Goal: Task Accomplishment & Management: Manage account settings

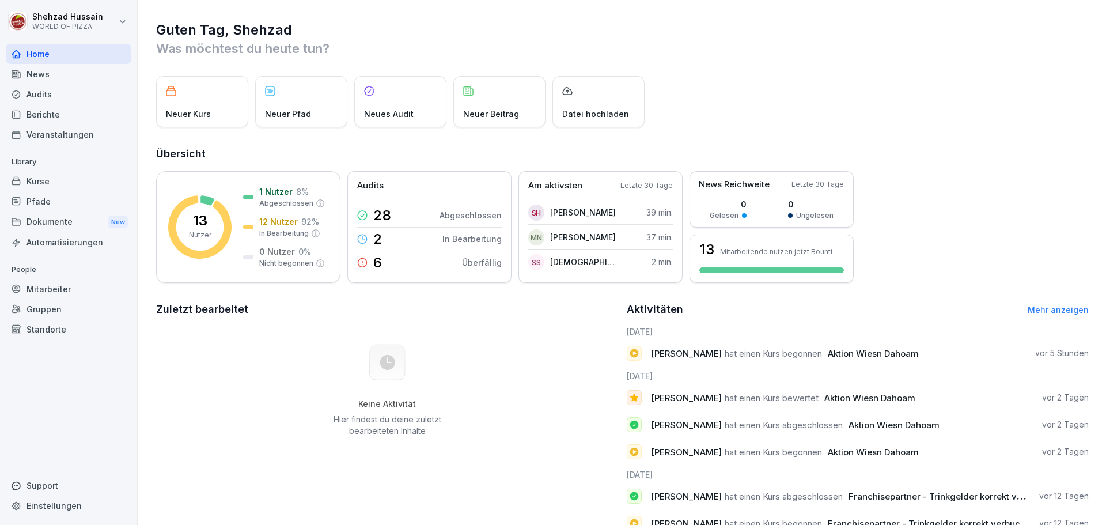
click at [72, 286] on div "Mitarbeiter" at bounding box center [69, 289] width 126 height 20
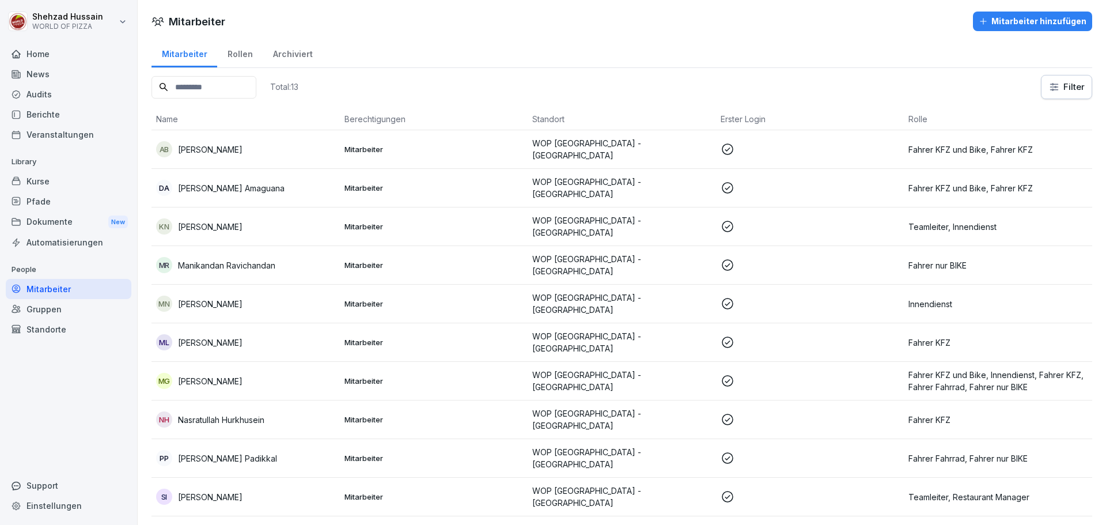
click at [1013, 23] on div "Mitarbeiter hinzufügen" at bounding box center [1033, 21] width 108 height 13
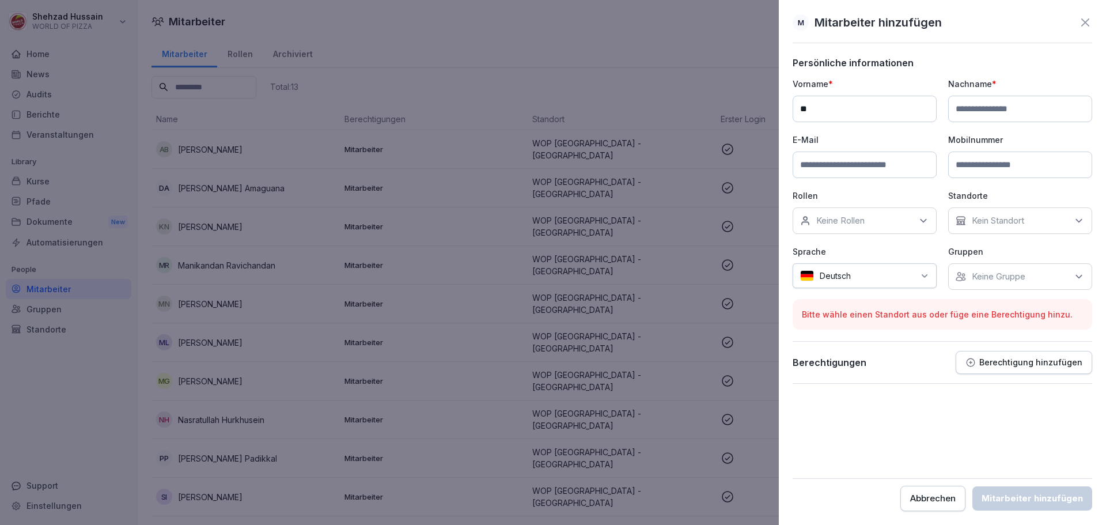
type input "*"
type input "**********"
click at [972, 109] on input at bounding box center [1020, 109] width 144 height 26
type input "********"
click at [856, 166] on input at bounding box center [865, 164] width 144 height 26
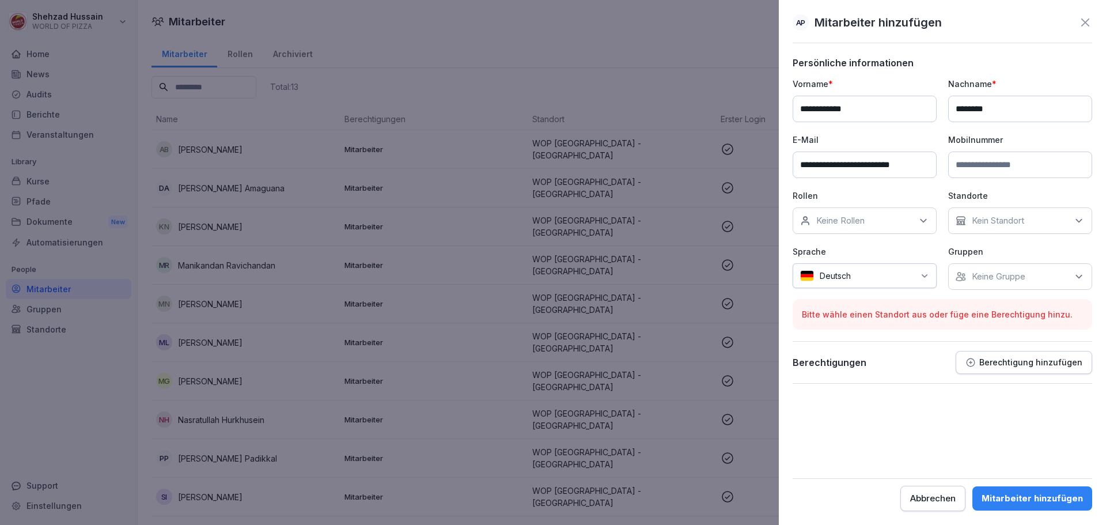
type input "**********"
click at [1003, 222] on p "Kein Standort" at bounding box center [998, 221] width 52 height 12
click at [1021, 272] on label "WOP [GEOGRAPHIC_DATA] - [GEOGRAPHIC_DATA]" at bounding box center [1029, 278] width 122 height 21
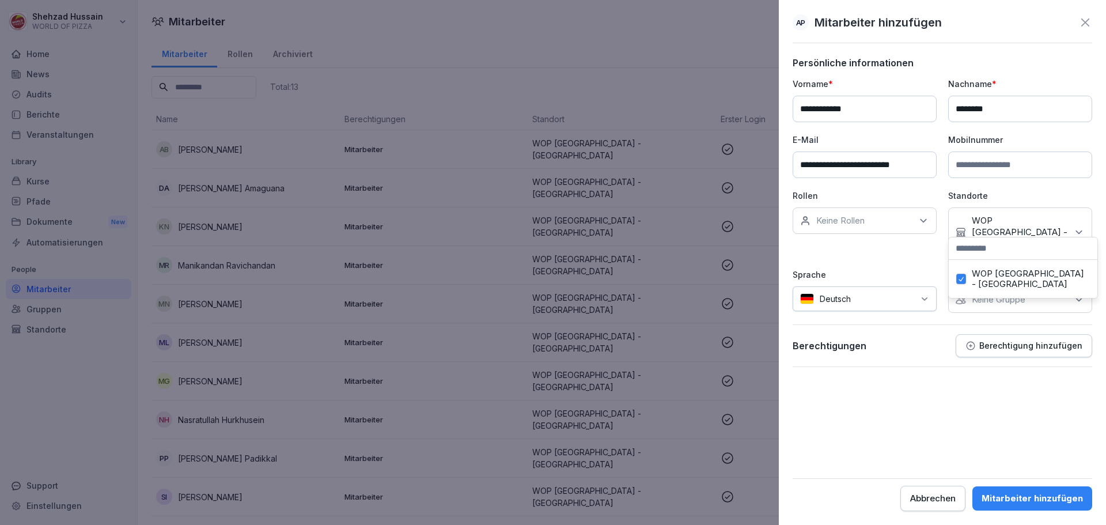
click at [957, 411] on form "**********" at bounding box center [943, 284] width 300 height 454
click at [892, 293] on div at bounding box center [886, 299] width 58 height 12
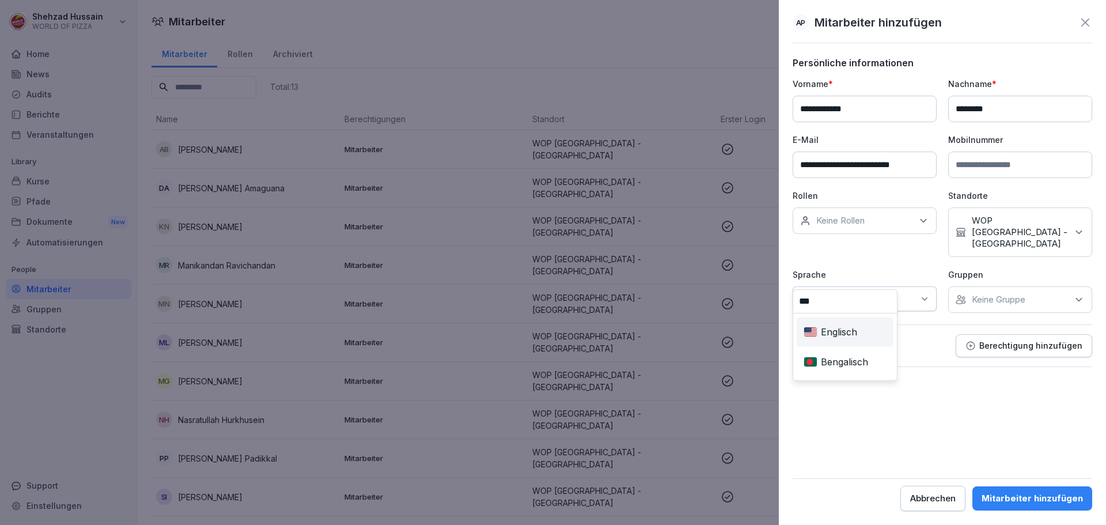
type input "***"
click at [831, 334] on div "Englisch" at bounding box center [845, 331] width 92 height 25
click at [850, 223] on p "Keine Rollen" at bounding box center [840, 221] width 48 height 12
click at [807, 317] on button "Fahrer Fahrrad" at bounding box center [806, 317] width 10 height 10
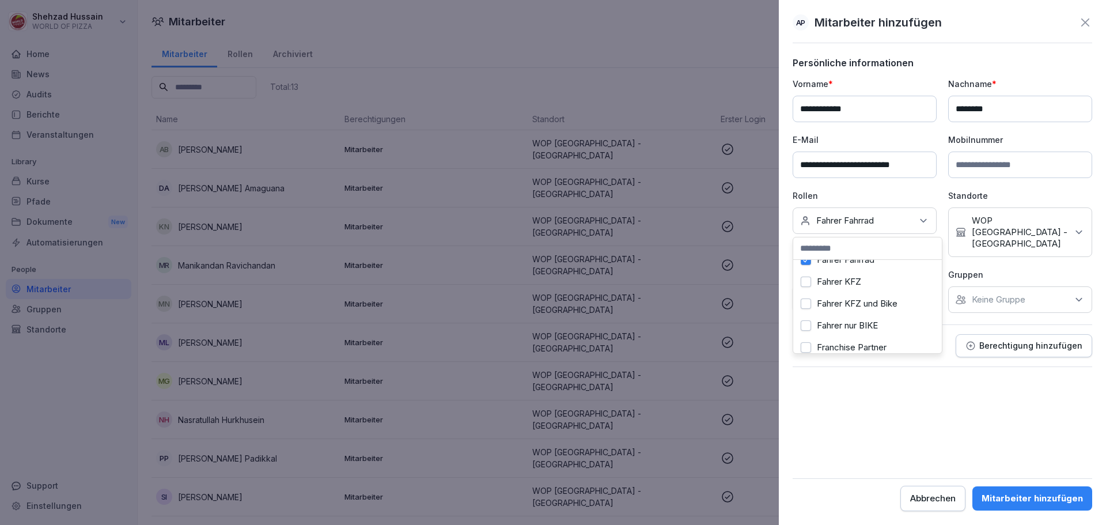
click at [810, 304] on button "Fahrer KFZ und Bike" at bounding box center [806, 303] width 10 height 10
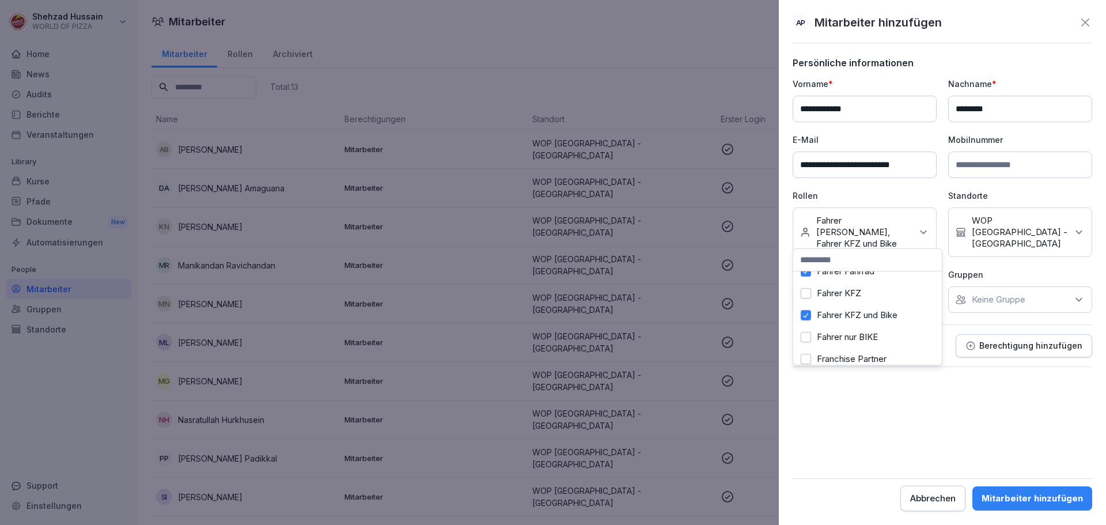
click at [812, 332] on div "Fahrer nur BIKE" at bounding box center [867, 337] width 143 height 22
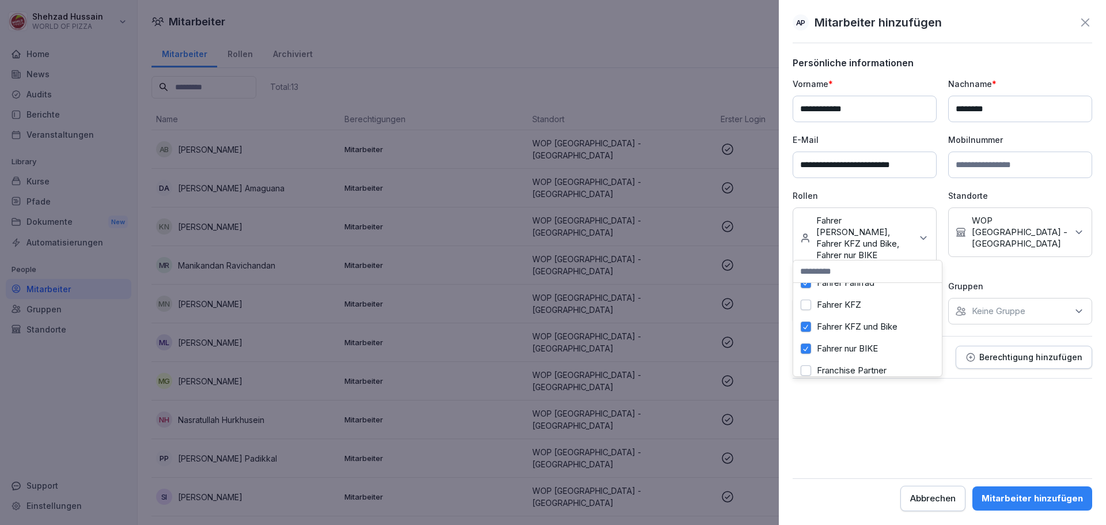
click at [1026, 499] on div "Mitarbeiter hinzufügen" at bounding box center [1032, 498] width 101 height 13
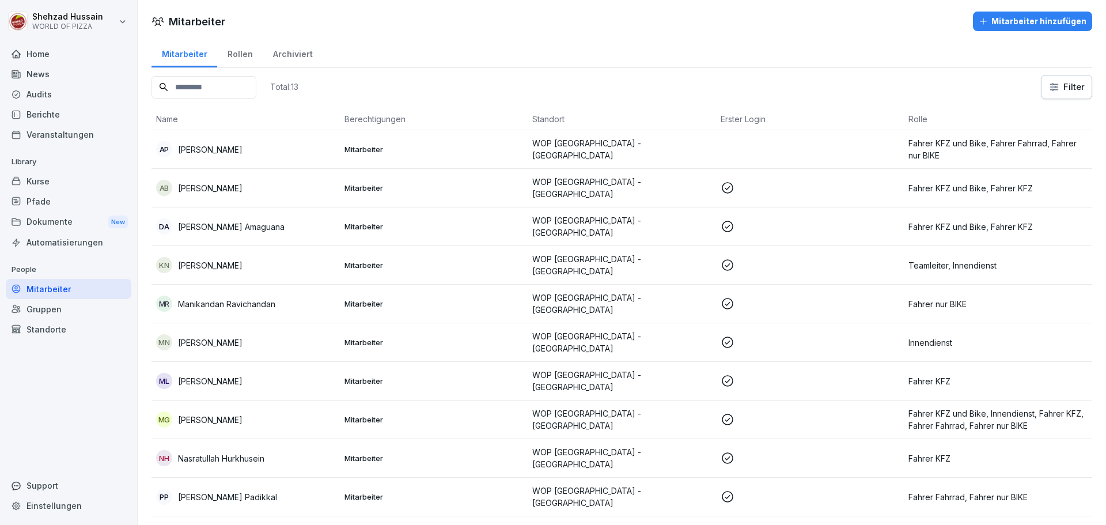
click at [851, 144] on td at bounding box center [810, 149] width 188 height 39
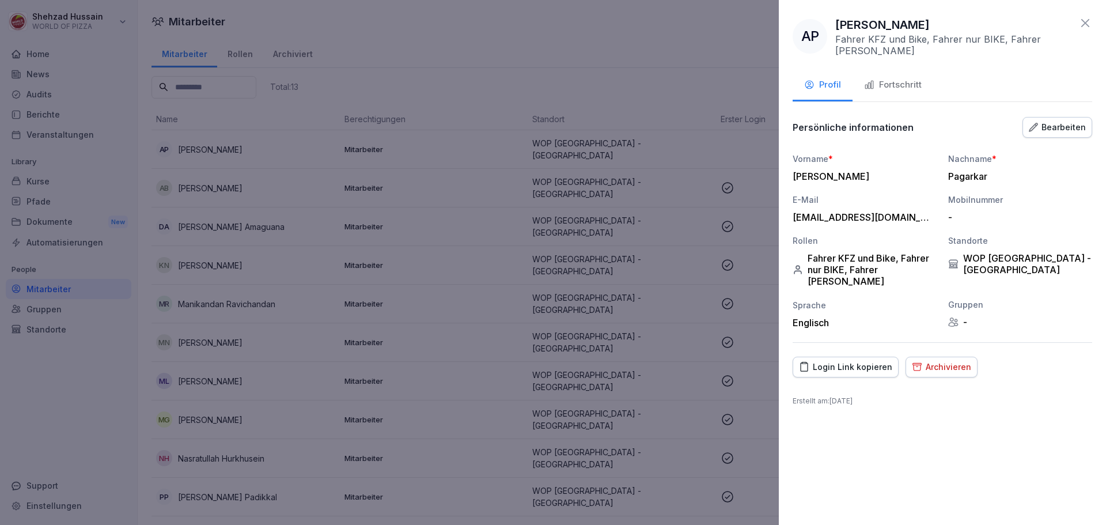
click at [1052, 121] on div "Bearbeiten" at bounding box center [1057, 127] width 57 height 13
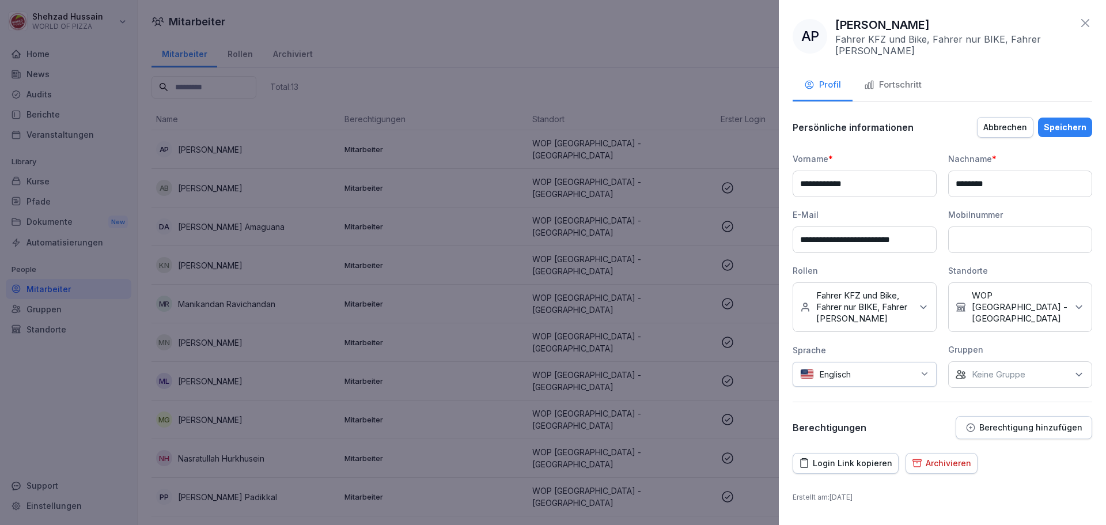
click at [907, 304] on p "Fahrer KFZ und Bike, Fahrer nur BIKE, Fahrer [PERSON_NAME]" at bounding box center [864, 307] width 96 height 35
click at [808, 363] on button "Innendienst" at bounding box center [806, 368] width 10 height 10
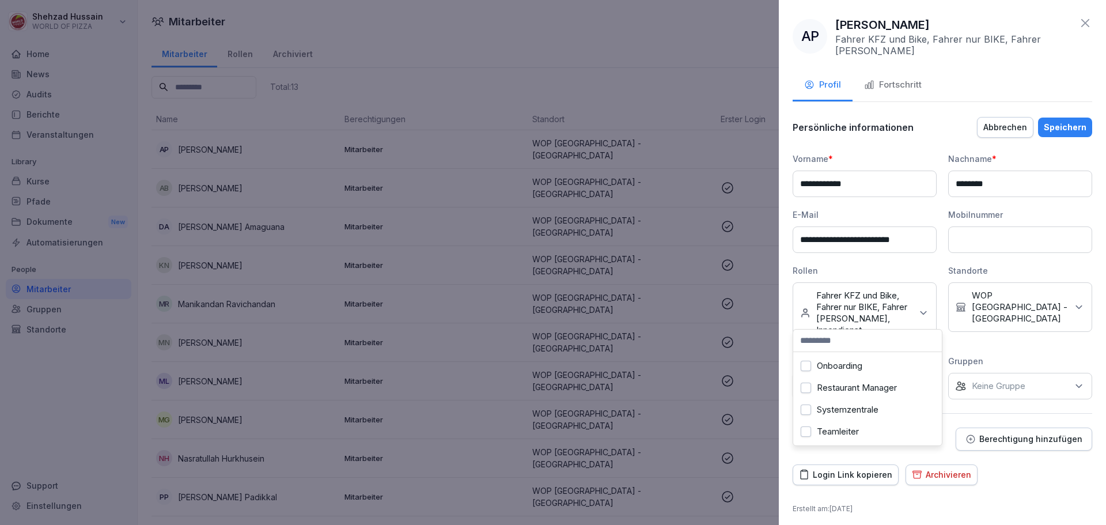
scroll to position [206, 0]
click at [1059, 130] on button "Speichern" at bounding box center [1065, 128] width 54 height 20
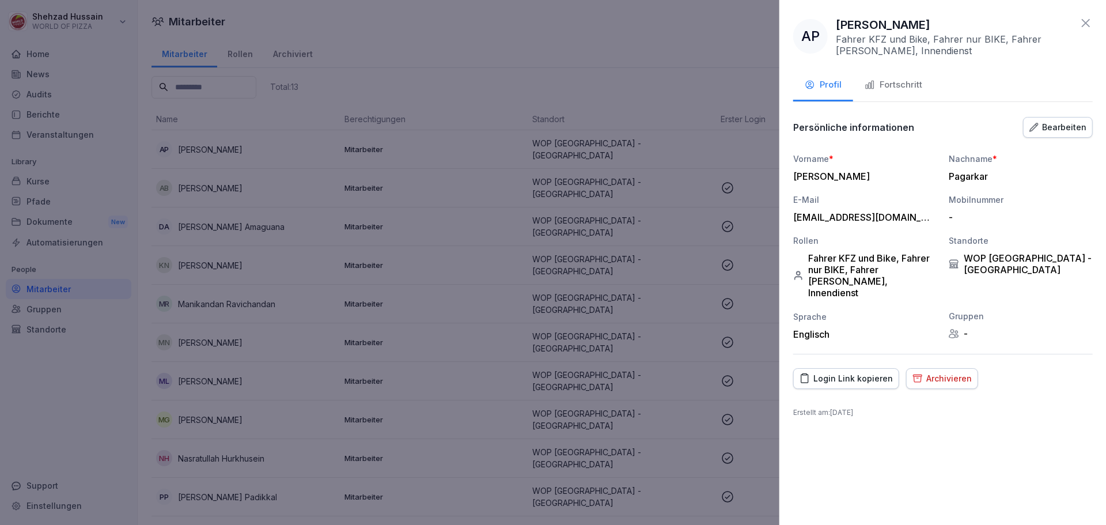
click at [698, 109] on div at bounding box center [553, 262] width 1106 height 525
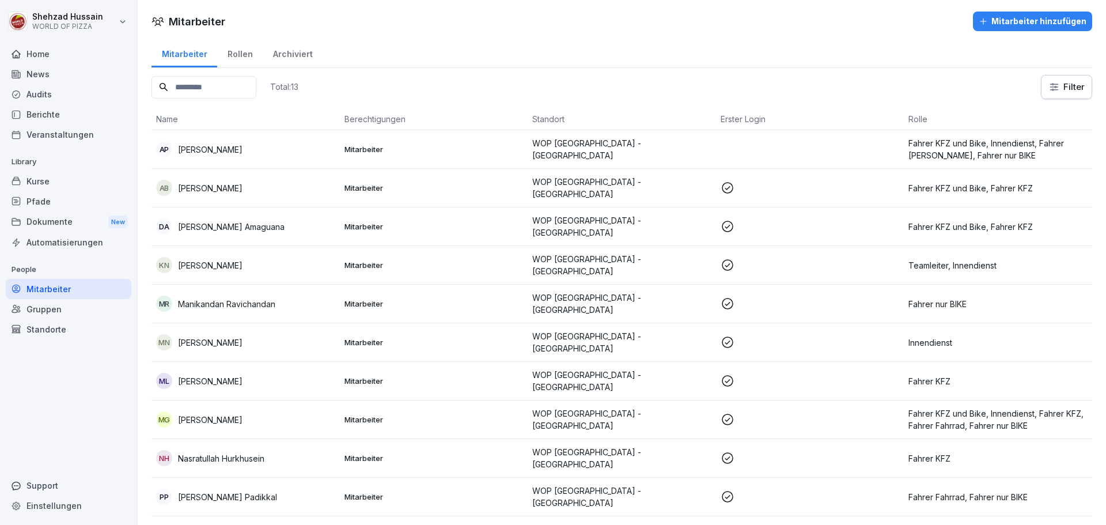
click at [1022, 26] on div "Mitarbeiter hinzufügen" at bounding box center [1033, 21] width 108 height 13
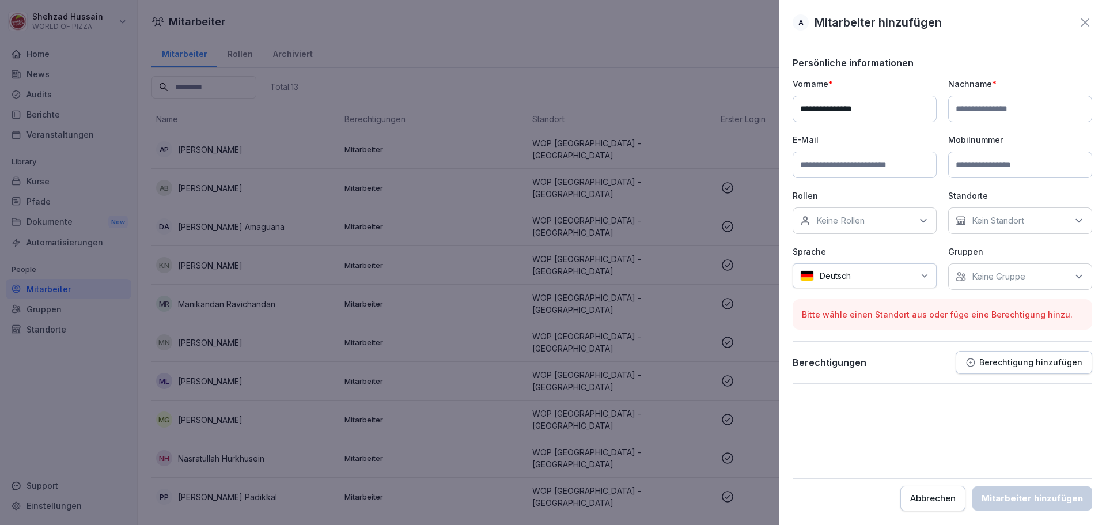
type input "**********"
drag, startPoint x: 996, startPoint y: 111, endPoint x: 1002, endPoint y: 108, distance: 6.2
click at [997, 110] on input at bounding box center [1020, 109] width 144 height 26
type input "*****"
click at [879, 162] on input at bounding box center [865, 164] width 144 height 26
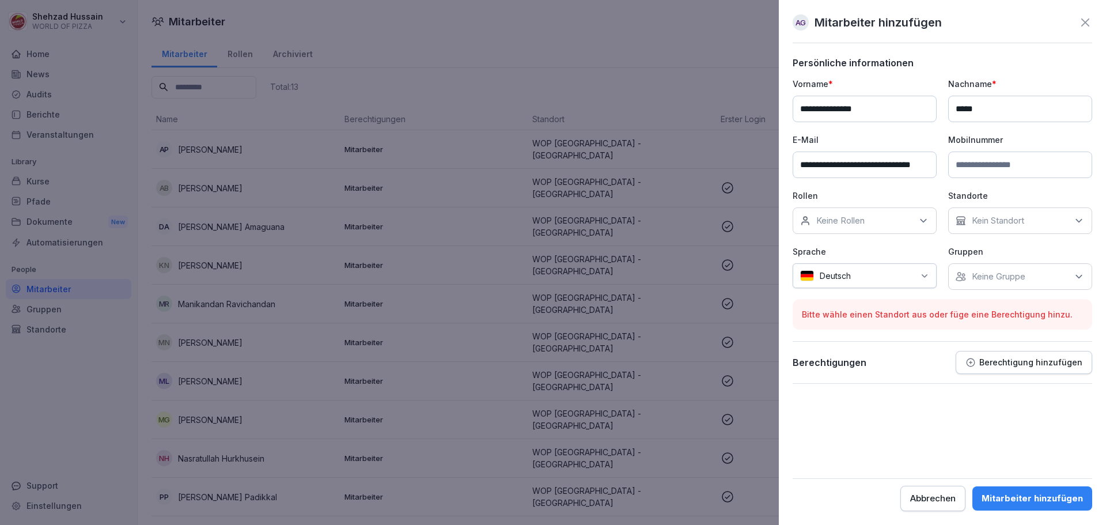
scroll to position [0, 26]
type input "**********"
click at [1019, 166] on input at bounding box center [1020, 164] width 144 height 26
click at [890, 279] on div at bounding box center [886, 276] width 58 height 12
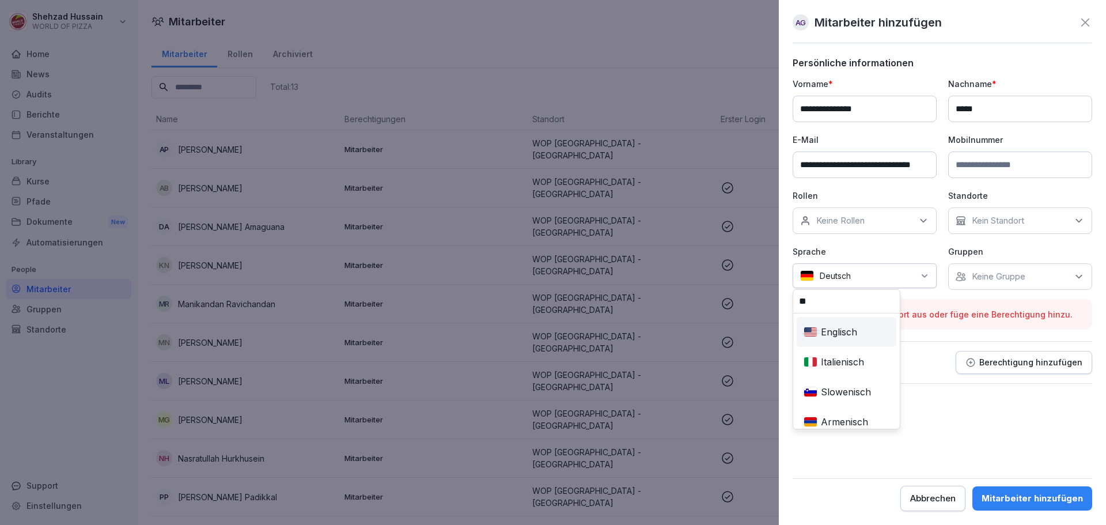
type input "**"
click at [853, 329] on div "Englisch" at bounding box center [846, 331] width 95 height 25
click at [872, 278] on div at bounding box center [886, 276] width 58 height 12
type input "*"
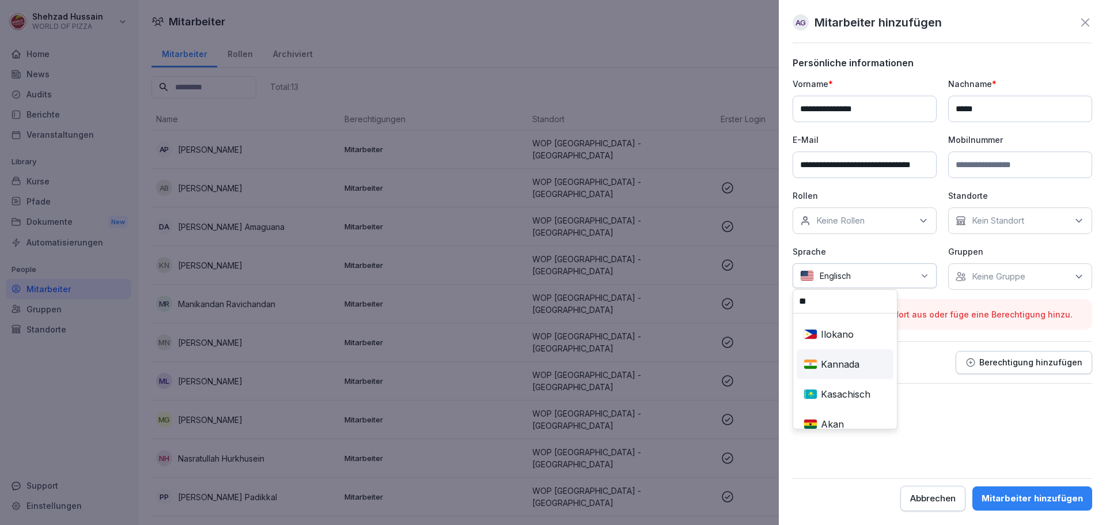
type input "**"
click at [846, 366] on div "Kannada" at bounding box center [845, 363] width 92 height 25
click at [874, 279] on div at bounding box center [886, 276] width 55 height 12
type input "***"
click at [868, 333] on div "Englisch" at bounding box center [845, 331] width 92 height 25
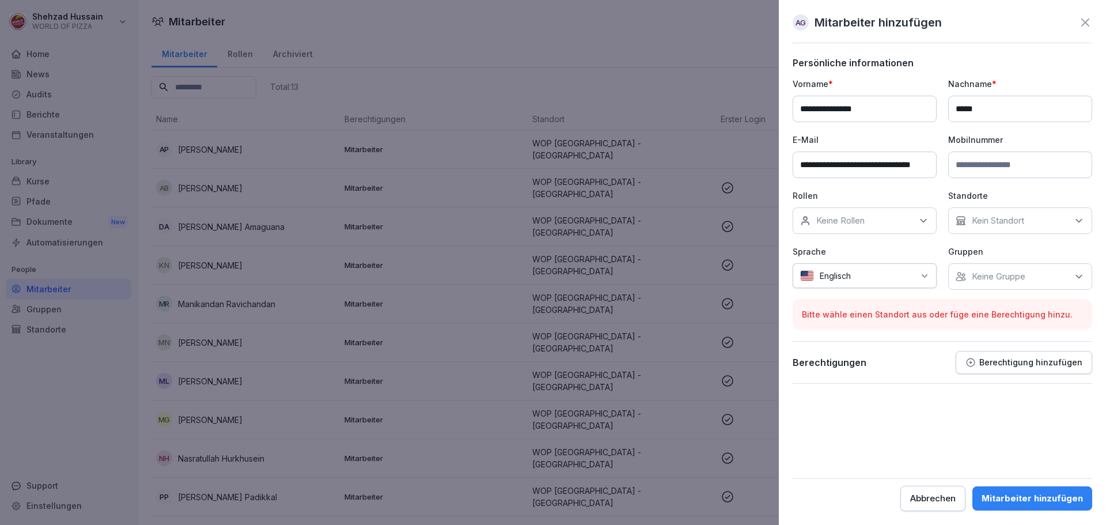
click at [877, 213] on div "Keine Rollen" at bounding box center [865, 220] width 144 height 26
click at [838, 338] on label "Fahrer KFZ" at bounding box center [839, 339] width 44 height 10
click at [834, 308] on label "Fahrer KFZ und Bike" at bounding box center [857, 303] width 81 height 10
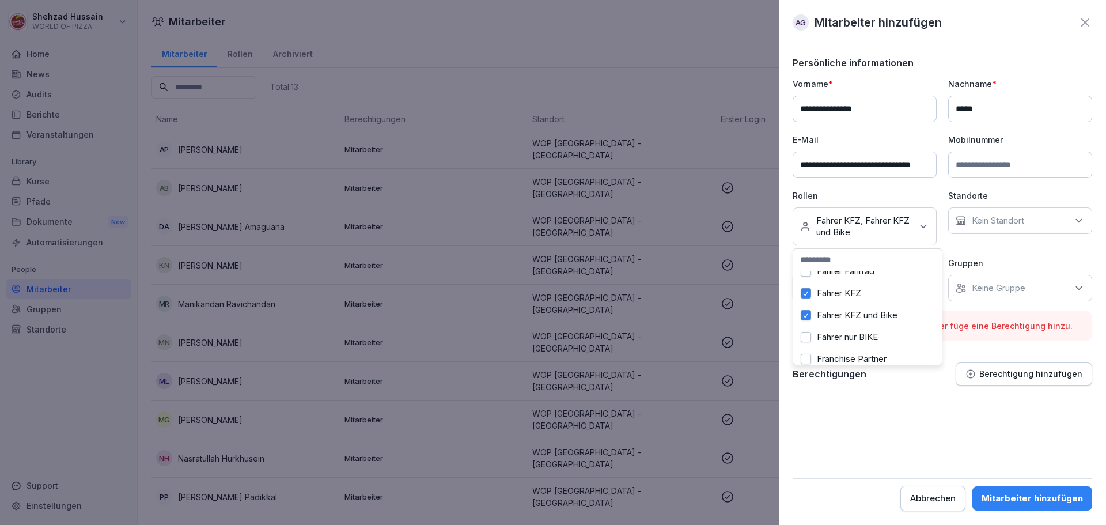
click at [835, 328] on div "Fahrer nur BIKE" at bounding box center [867, 337] width 143 height 22
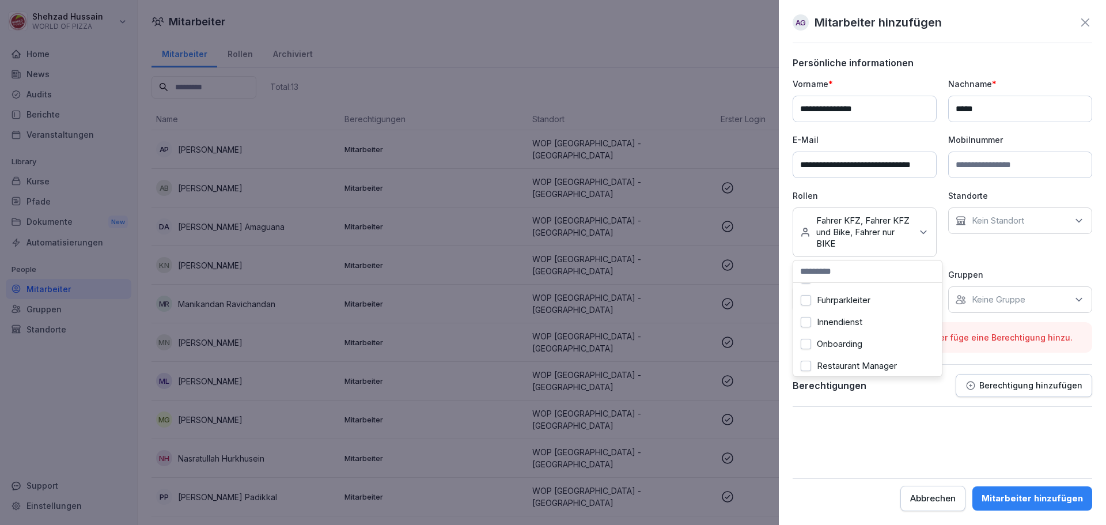
scroll to position [173, 0]
click at [833, 298] on label "Innendienst" at bounding box center [840, 299] width 46 height 10
click at [893, 433] on form "**********" at bounding box center [943, 284] width 300 height 454
click at [1010, 306] on div "Keine Gruppe" at bounding box center [1020, 299] width 144 height 26
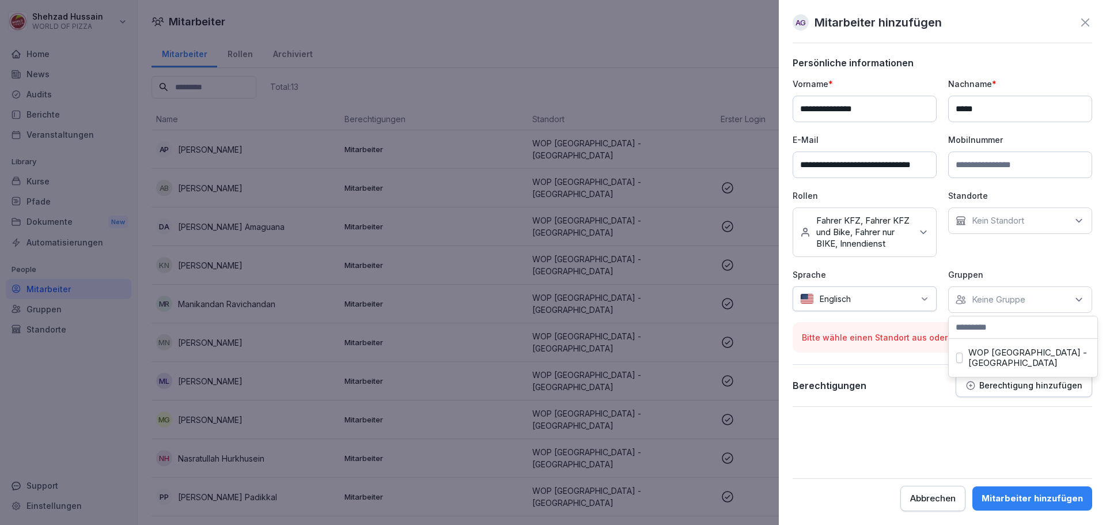
click at [1005, 353] on label "WOP [GEOGRAPHIC_DATA] - [GEOGRAPHIC_DATA]" at bounding box center [1029, 357] width 122 height 21
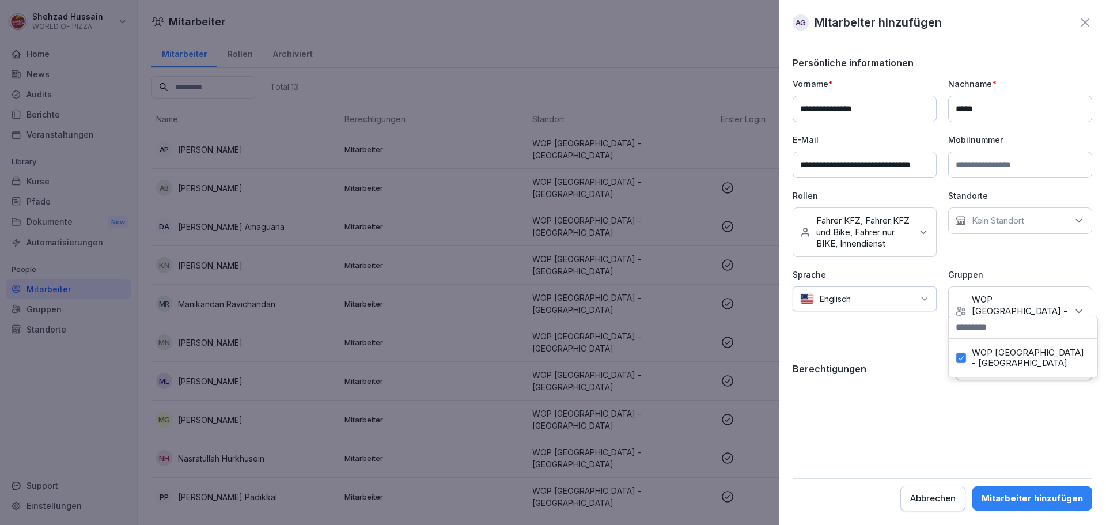
drag, startPoint x: 901, startPoint y: 425, endPoint x: 933, endPoint y: 398, distance: 42.1
click at [902, 425] on form "**********" at bounding box center [943, 284] width 300 height 454
click at [979, 219] on p "Kein Standort" at bounding box center [998, 221] width 52 height 12
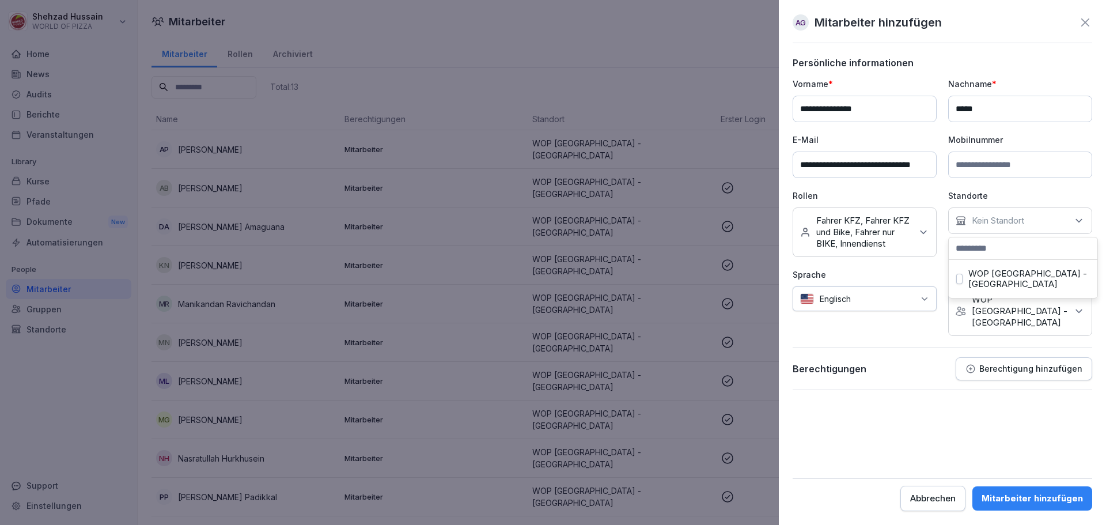
click at [987, 272] on label "WOP [GEOGRAPHIC_DATA] - [GEOGRAPHIC_DATA]" at bounding box center [1029, 278] width 122 height 21
click at [939, 423] on form "**********" at bounding box center [943, 284] width 300 height 454
click at [1016, 494] on div "Mitarbeiter hinzufügen" at bounding box center [1032, 498] width 101 height 13
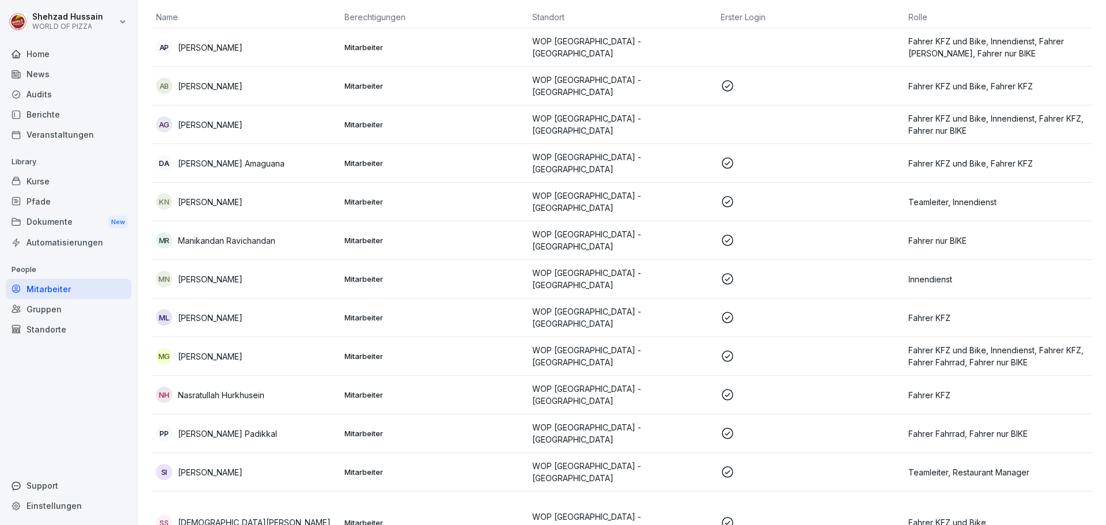
scroll to position [0, 0]
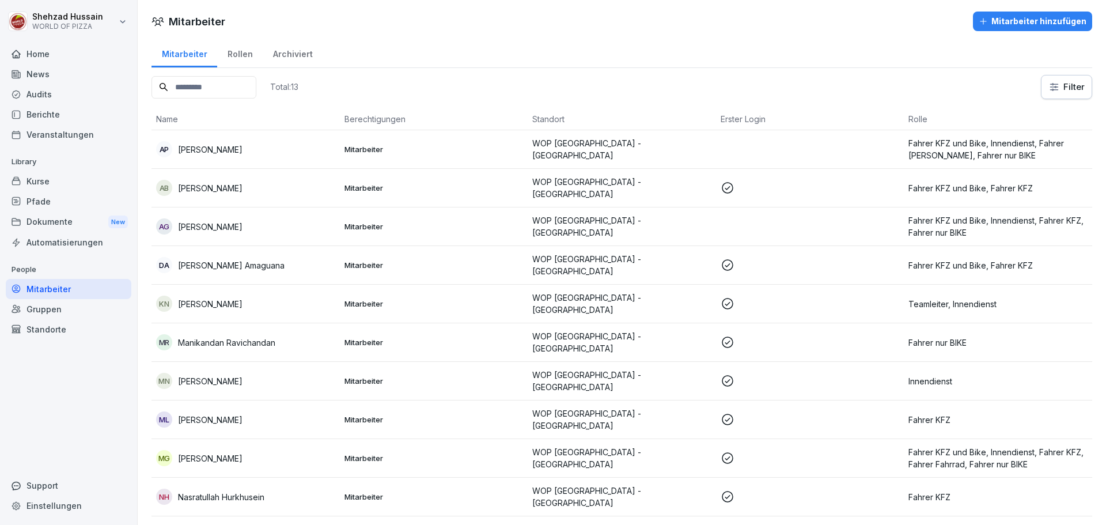
click at [396, 137] on td "Mitarbeiter" at bounding box center [434, 149] width 188 height 39
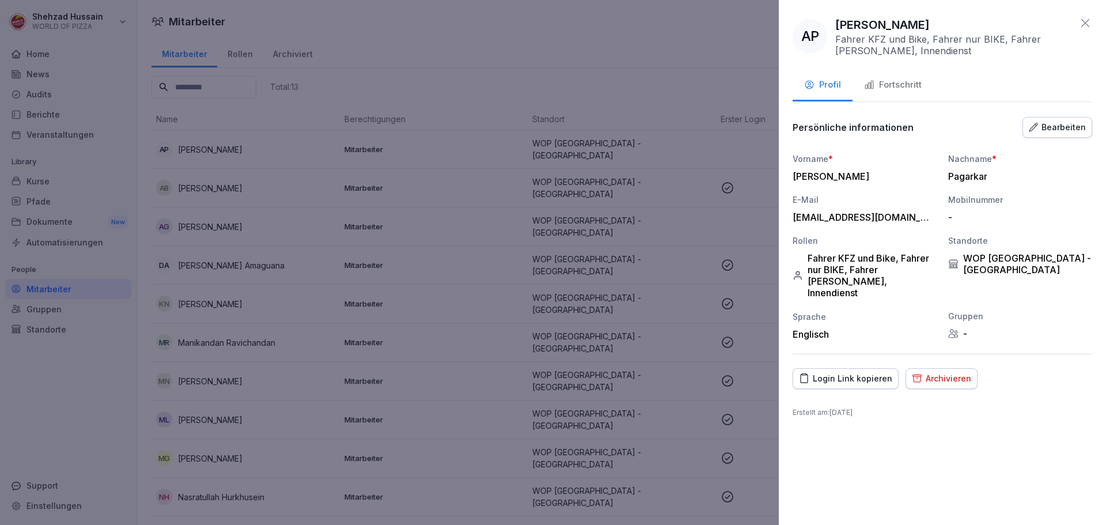
click at [878, 81] on div "Fortschritt" at bounding box center [893, 84] width 58 height 13
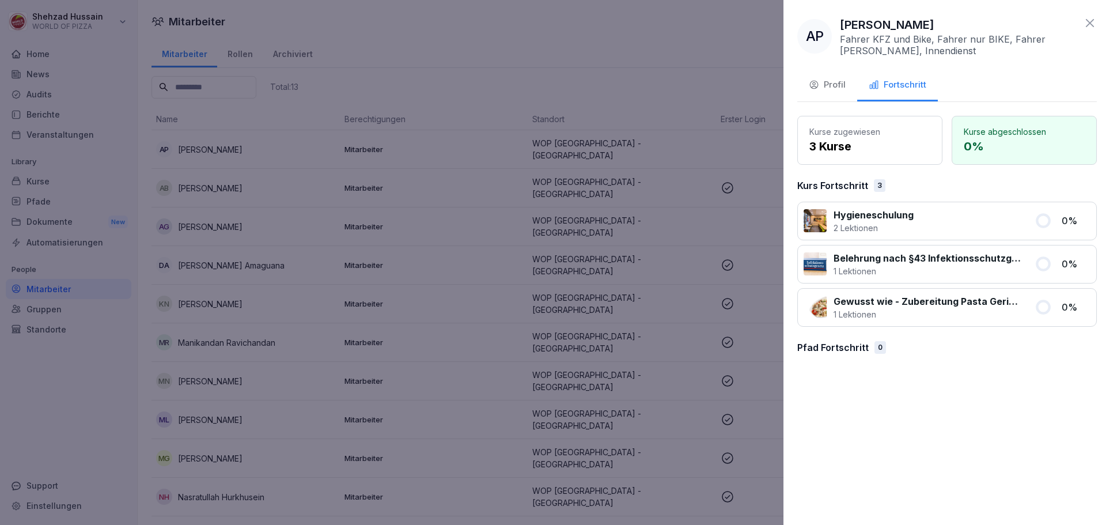
click at [476, 83] on div at bounding box center [553, 262] width 1106 height 525
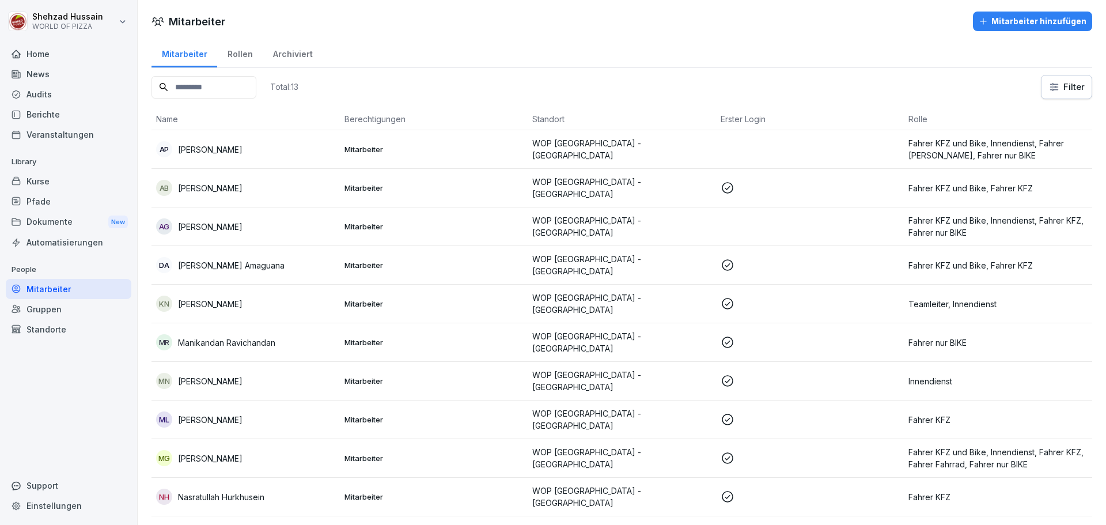
click at [297, 194] on div "AB [PERSON_NAME]" at bounding box center [245, 188] width 179 height 16
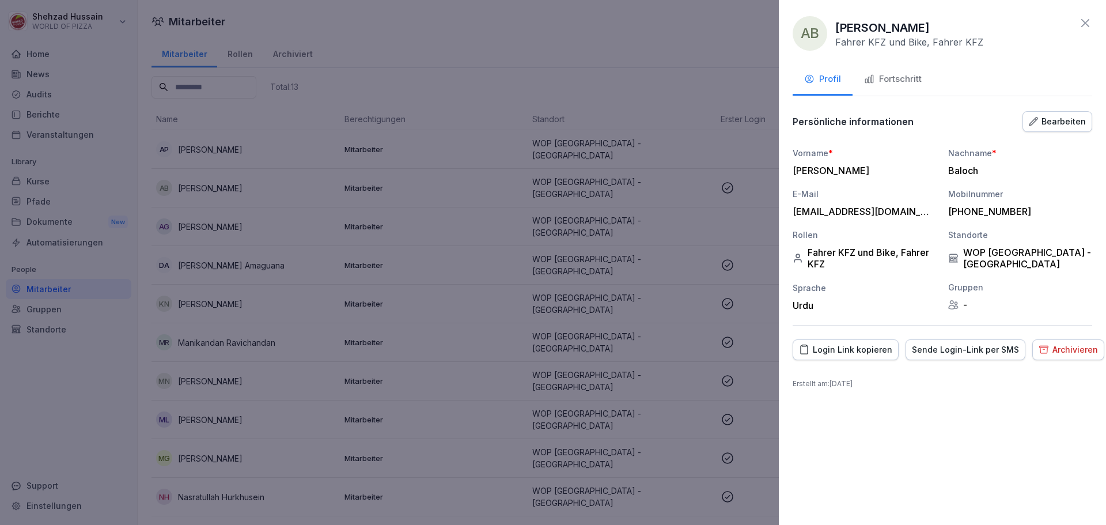
click at [1052, 119] on div "Bearbeiten" at bounding box center [1057, 121] width 57 height 13
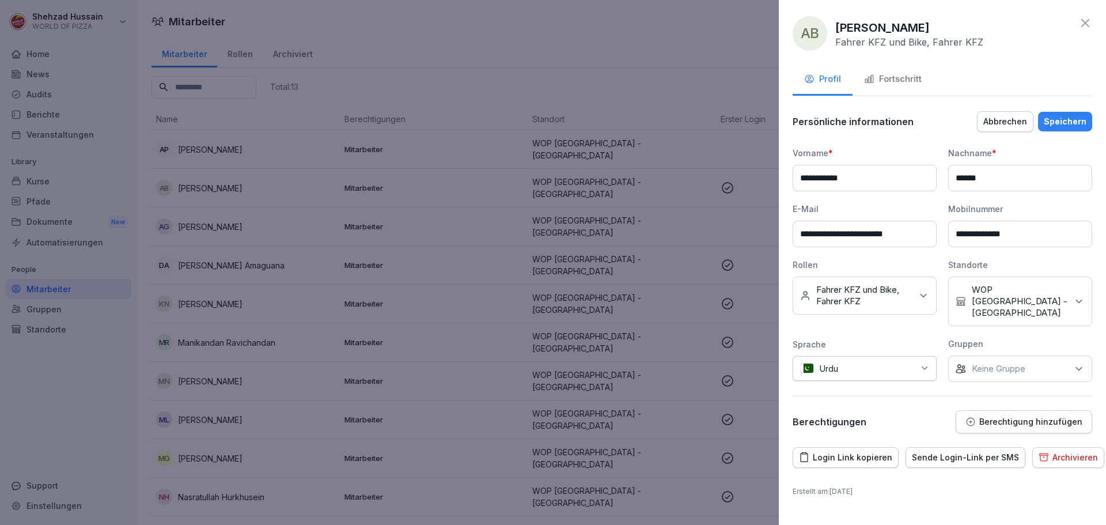
click at [1039, 452] on icon "button" at bounding box center [1044, 457] width 10 height 11
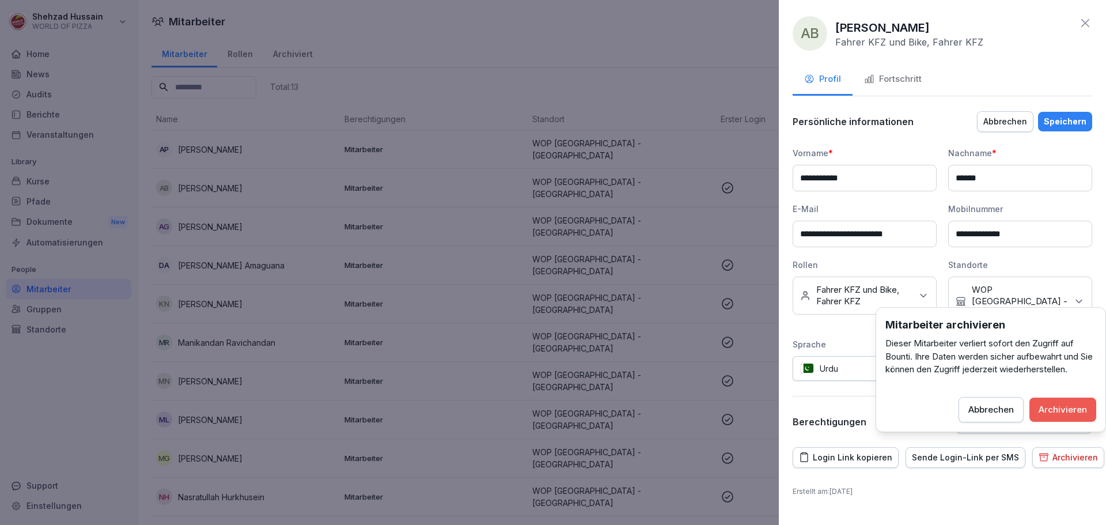
click at [1047, 410] on div "Archivieren" at bounding box center [1063, 409] width 48 height 13
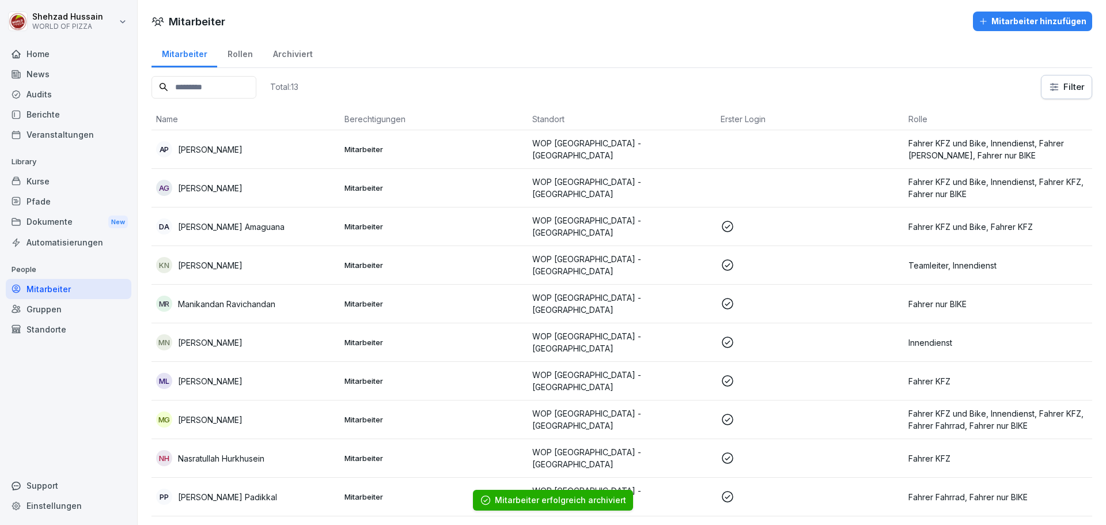
click at [302, 51] on div "Archiviert" at bounding box center [293, 52] width 60 height 29
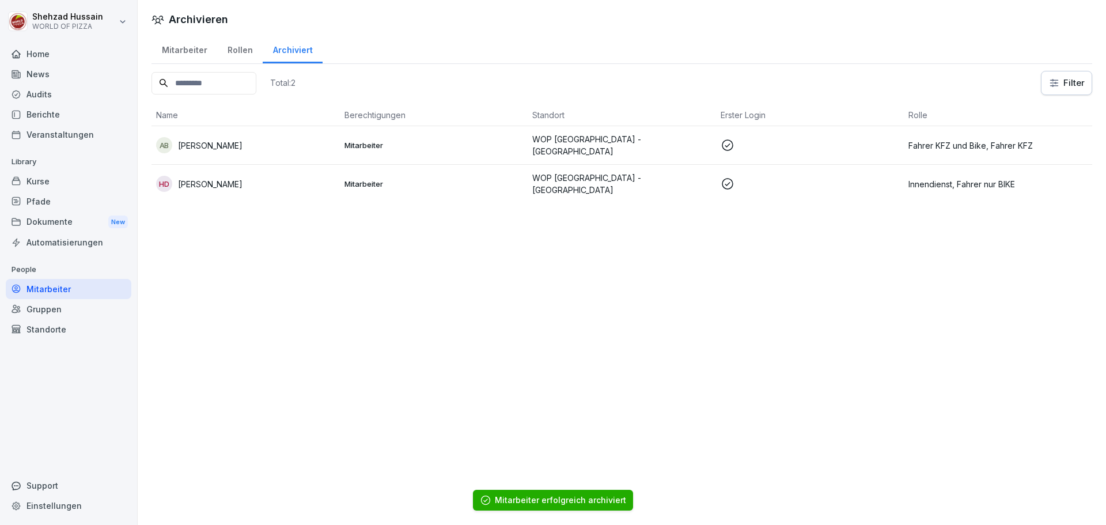
click at [415, 150] on td "Mitarbeiter" at bounding box center [434, 145] width 188 height 39
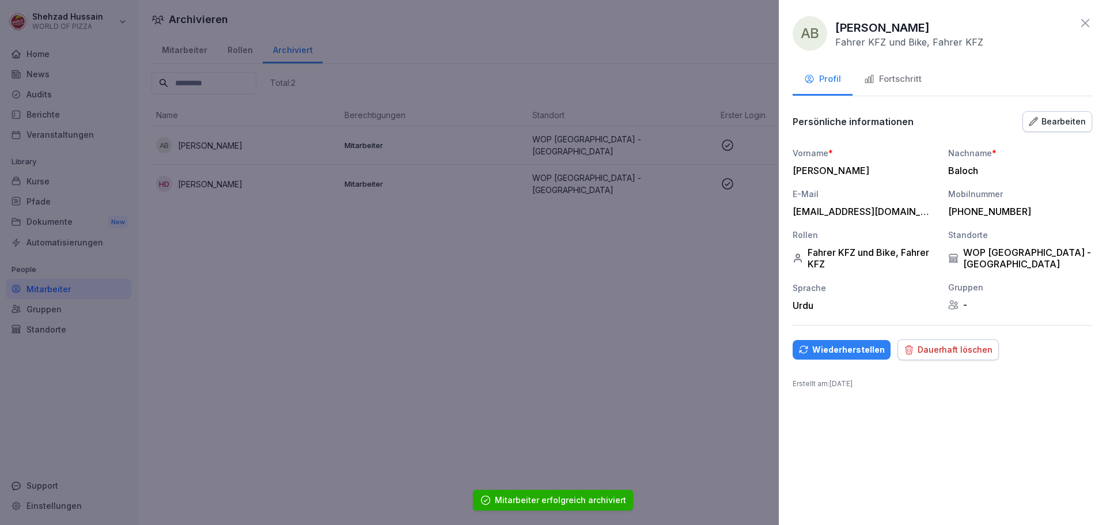
click at [934, 347] on div "Dauerhaft löschen" at bounding box center [948, 349] width 89 height 13
drag, startPoint x: 1054, startPoint y: 488, endPoint x: 1048, endPoint y: 473, distance: 16.3
click at [1052, 486] on div "AB [PERSON_NAME] Fahrer KFZ und Bike, Fahrer KFZ Profil Fortschritt Persönliche…" at bounding box center [942, 262] width 327 height 525
click at [945, 348] on div "Dauerhaft löschen" at bounding box center [948, 349] width 89 height 13
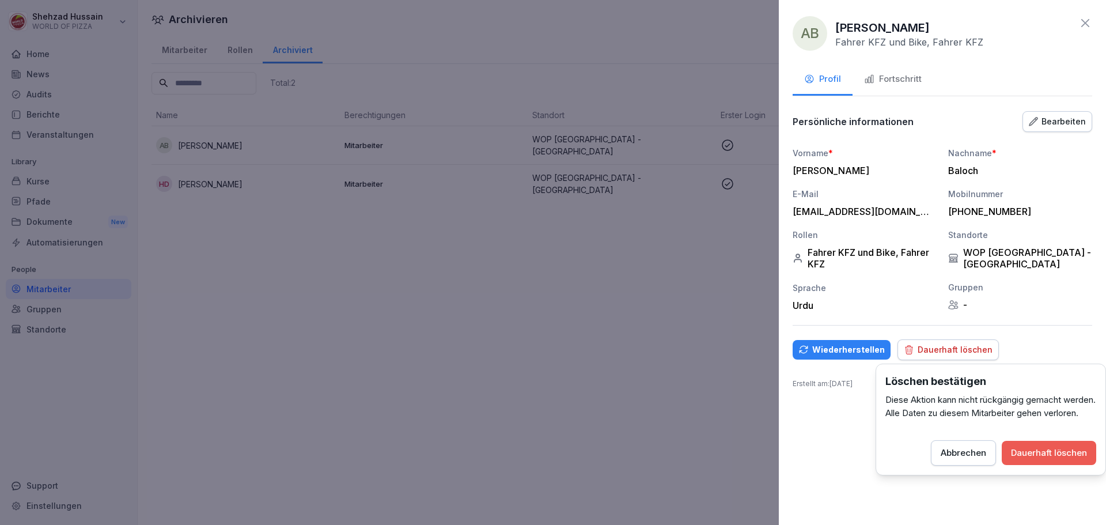
click at [1023, 459] on div "Dauerhaft löschen" at bounding box center [1049, 452] width 76 height 13
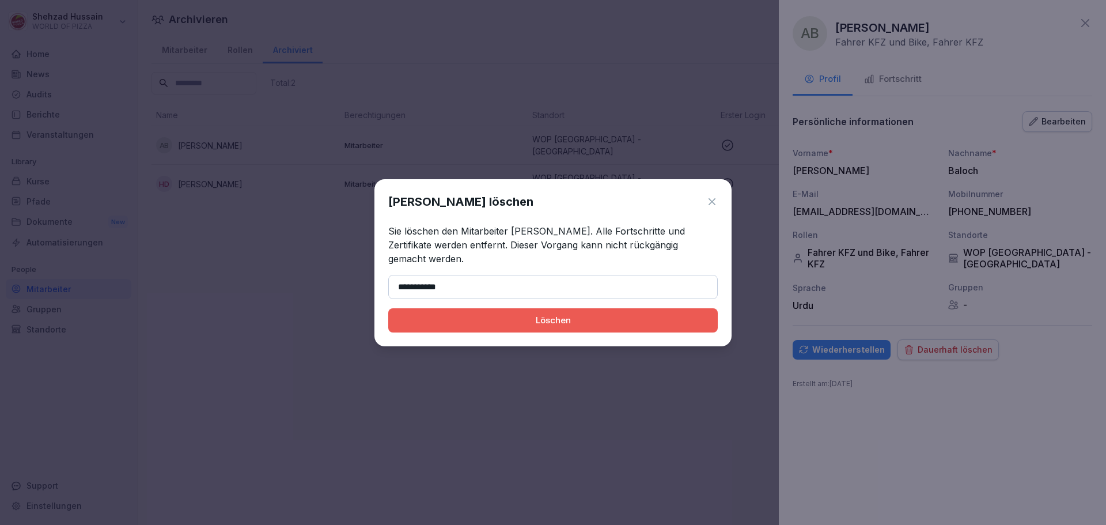
click at [388, 308] on button "Löschen" at bounding box center [552, 320] width 329 height 24
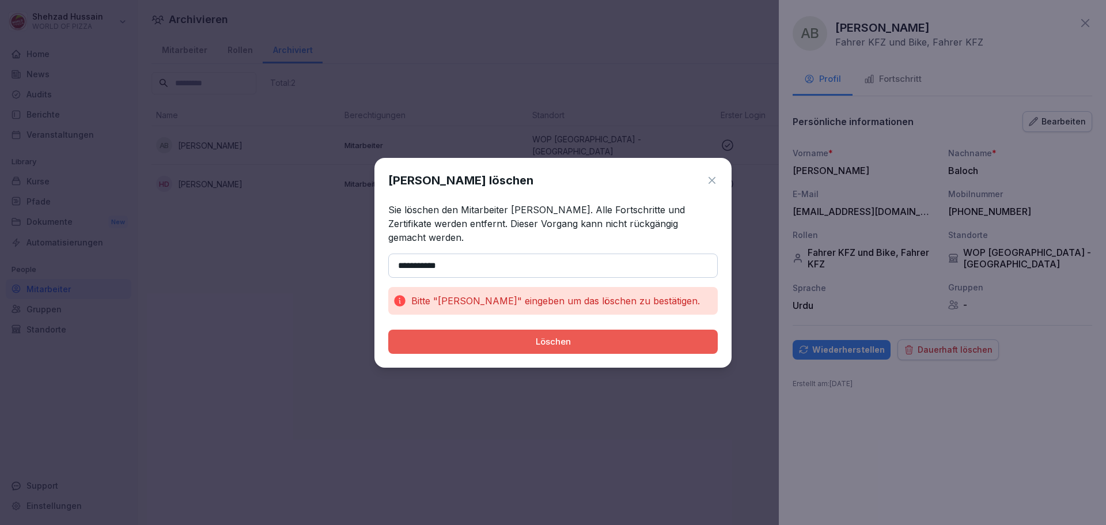
click at [537, 264] on input "**********" at bounding box center [552, 265] width 329 height 24
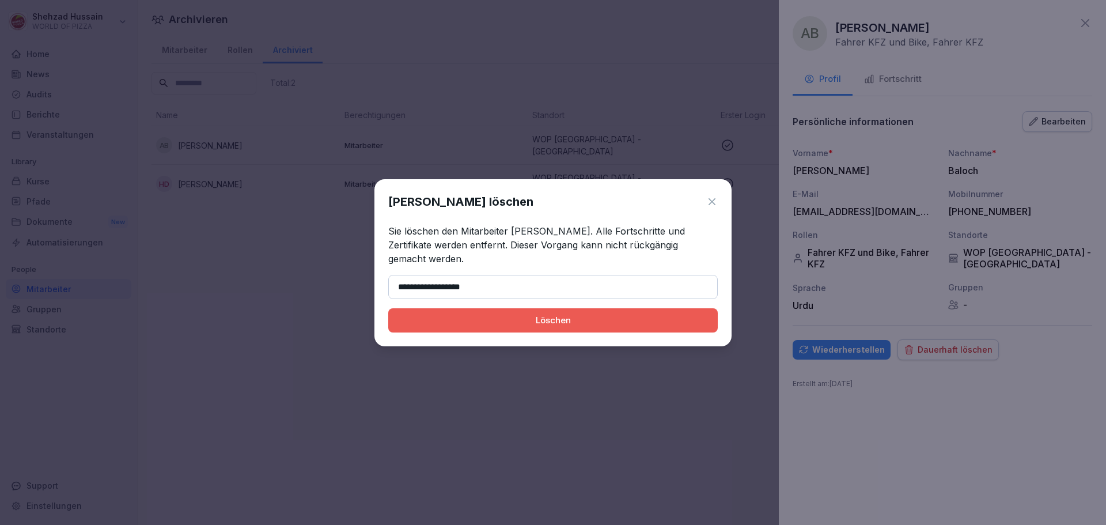
type input "**********"
click at [528, 327] on button "Löschen" at bounding box center [552, 320] width 329 height 24
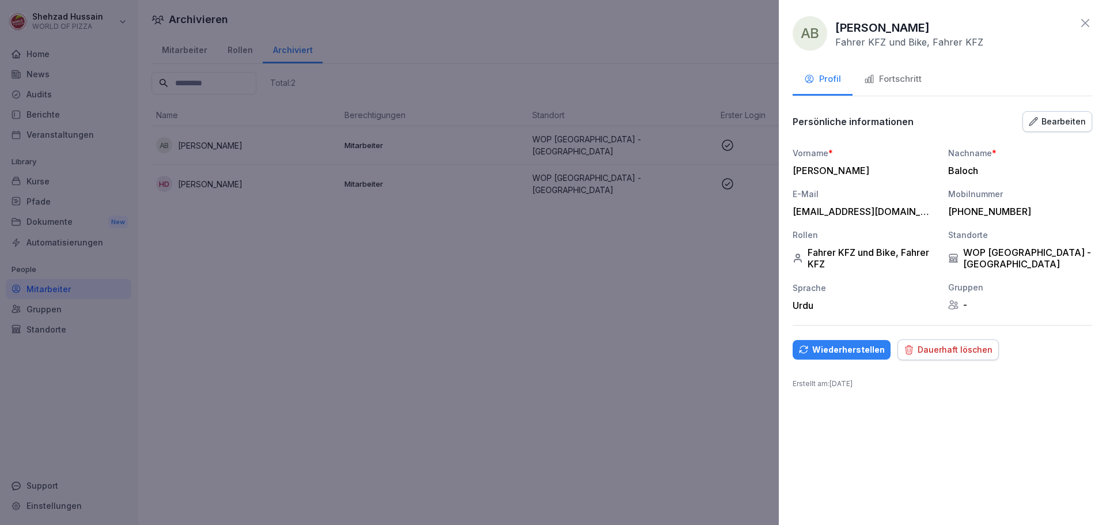
click at [969, 355] on div "Dauerhaft löschen" at bounding box center [948, 349] width 89 height 13
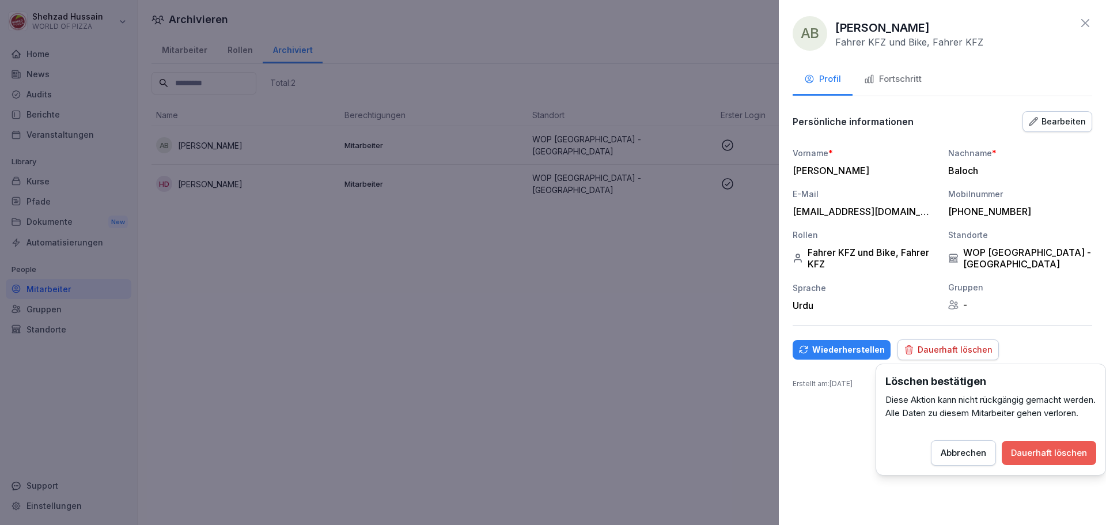
click at [1037, 465] on button "Dauerhaft löschen" at bounding box center [1049, 453] width 94 height 24
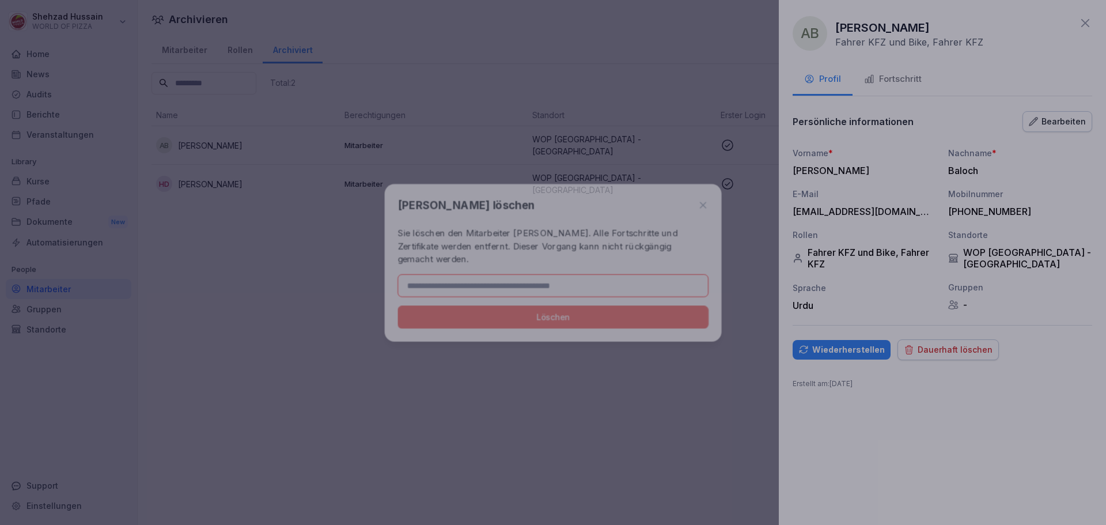
click at [1037, 471] on div at bounding box center [553, 262] width 1106 height 525
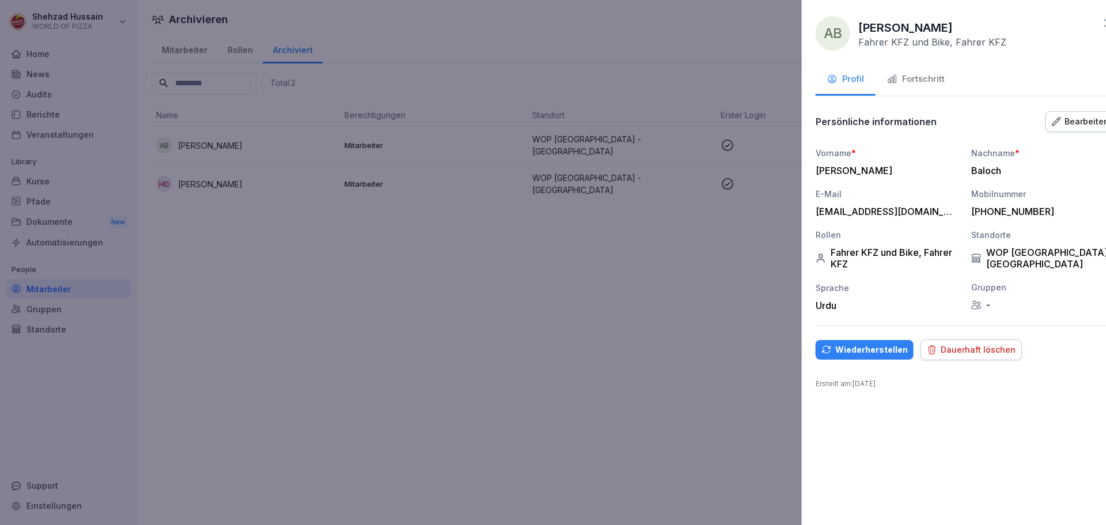
click at [630, 342] on div at bounding box center [553, 262] width 1106 height 525
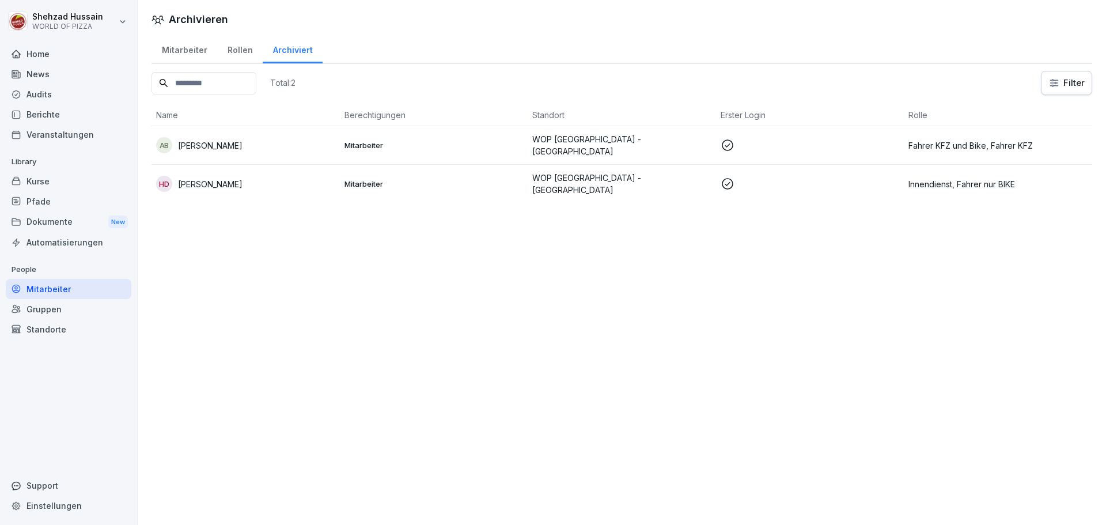
click at [198, 51] on div "Mitarbeiter" at bounding box center [184, 48] width 66 height 29
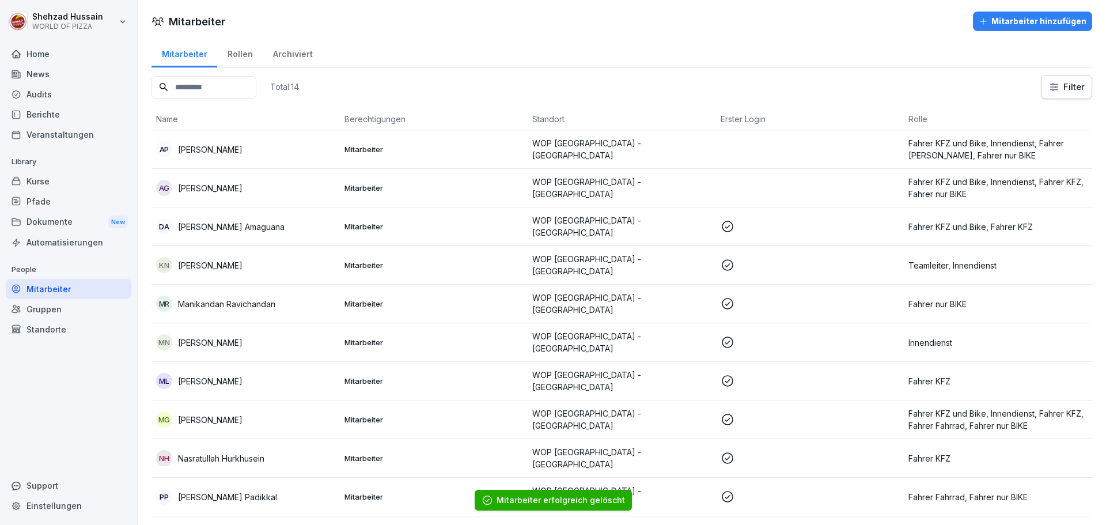
scroll to position [58, 0]
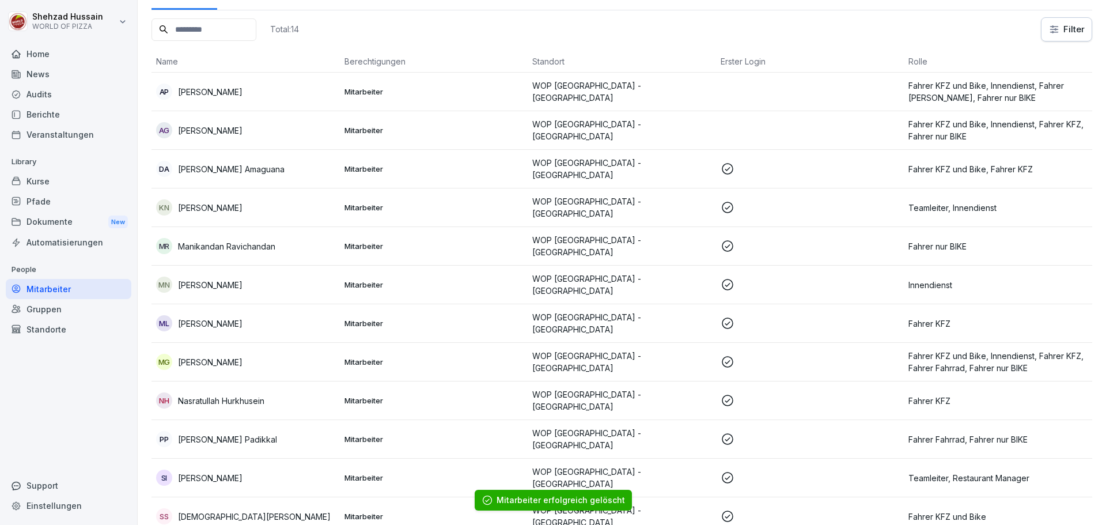
click at [483, 279] on p "Mitarbeiter" at bounding box center [433, 284] width 179 height 10
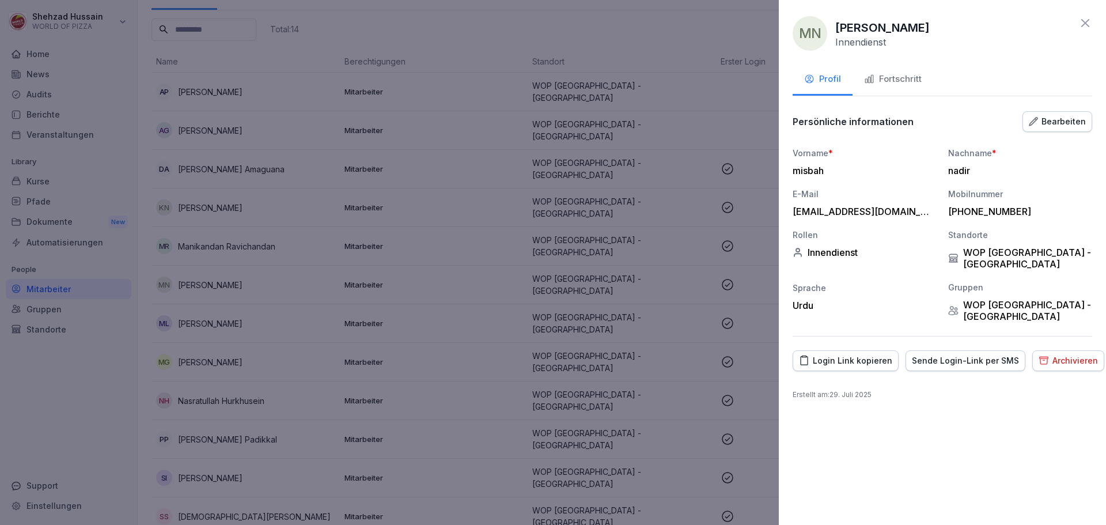
click at [1062, 350] on button "Archivieren" at bounding box center [1068, 360] width 72 height 21
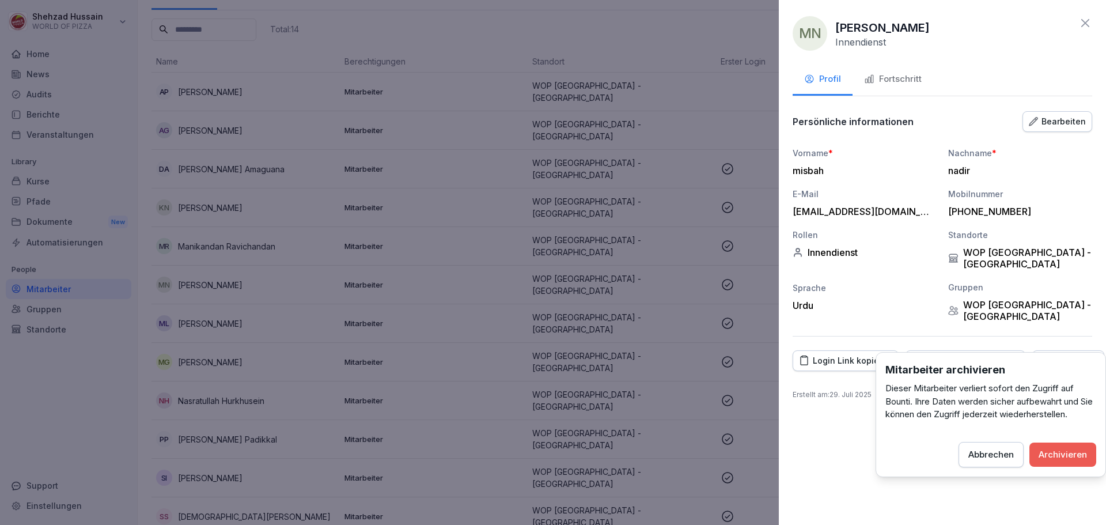
click at [1056, 448] on div "Archivieren" at bounding box center [1063, 454] width 48 height 13
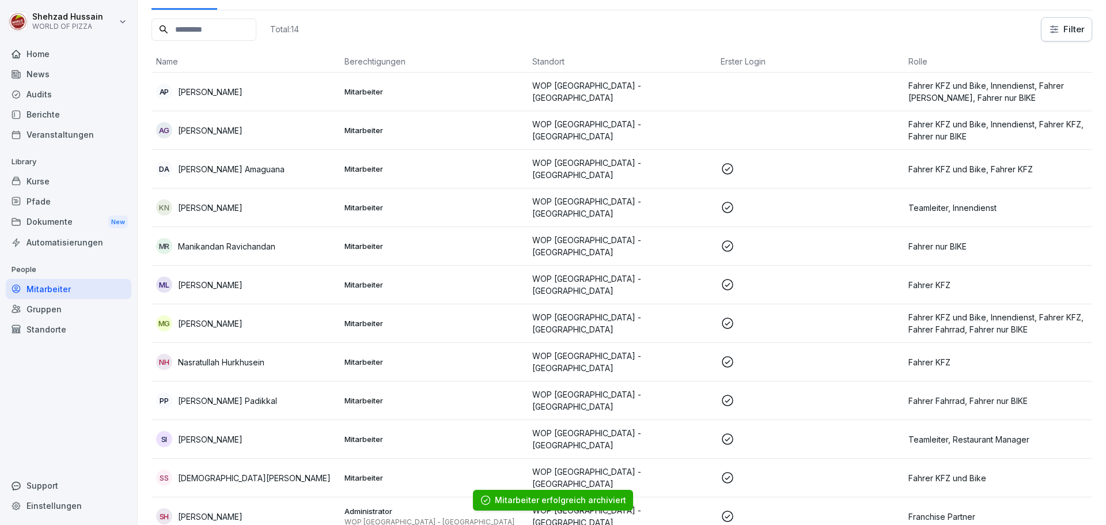
click at [307, 276] on div "ML [PERSON_NAME]" at bounding box center [245, 284] width 179 height 16
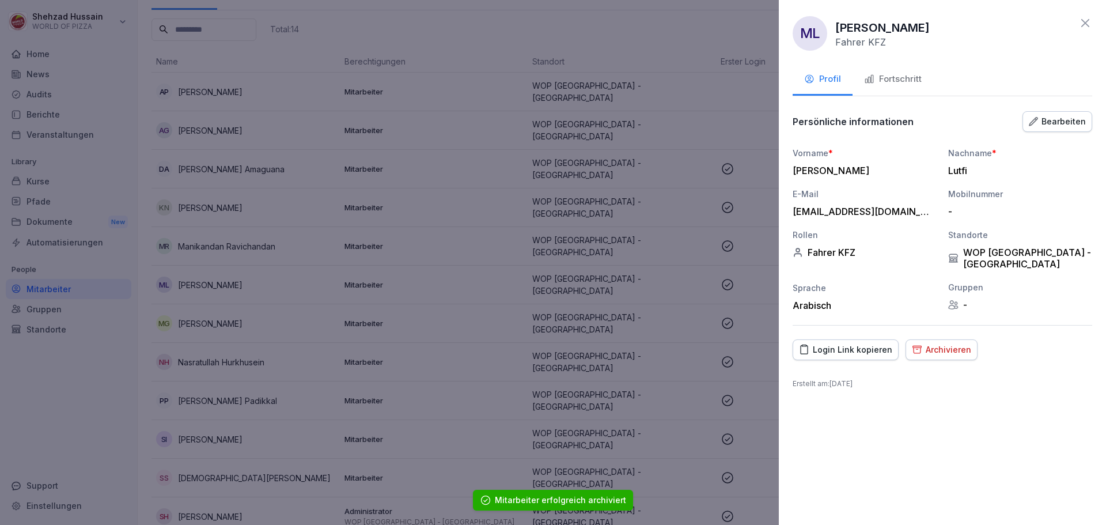
click at [949, 343] on div "Archivieren" at bounding box center [941, 349] width 59 height 13
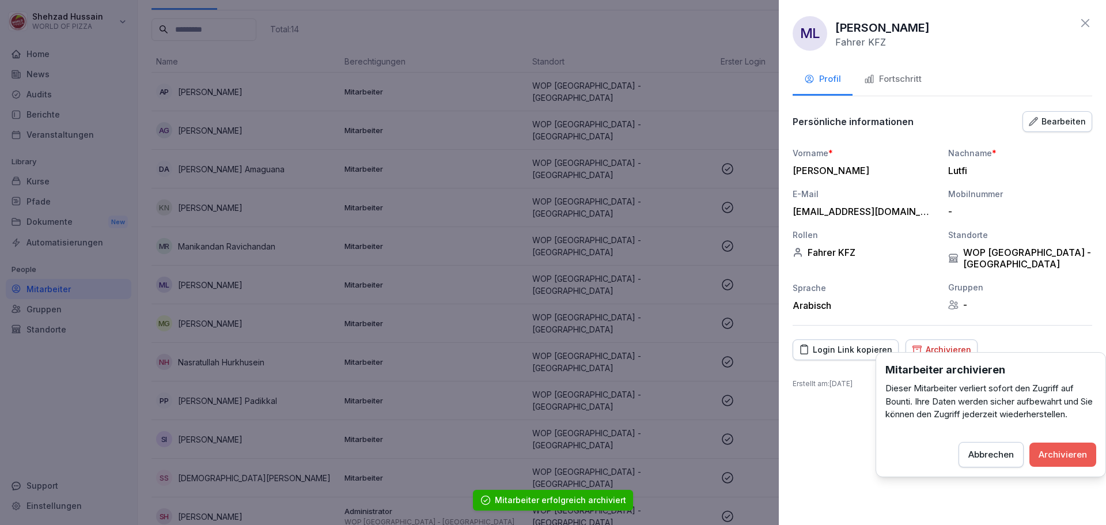
drag, startPoint x: 1075, startPoint y: 450, endPoint x: 649, endPoint y: 340, distance: 440.2
click at [1075, 450] on div "Archivieren" at bounding box center [1063, 454] width 48 height 13
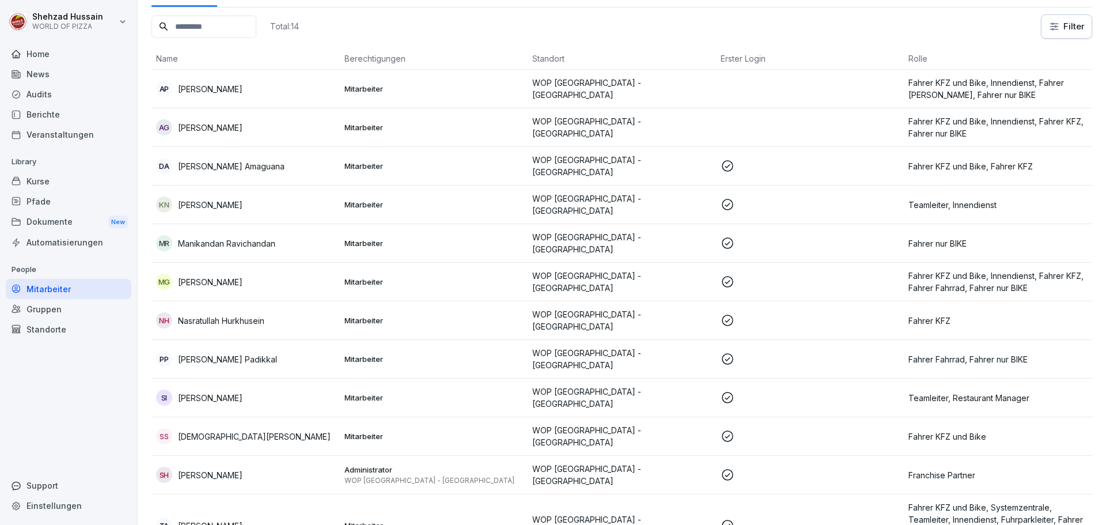
scroll to position [0, 0]
